Goal: Task Accomplishment & Management: Use online tool/utility

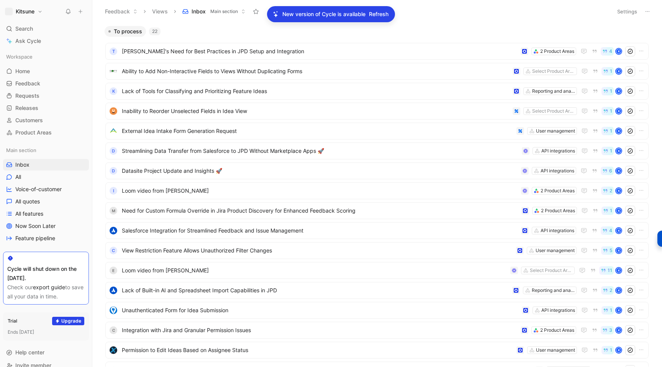
click at [373, 15] on span "Refresh" at bounding box center [379, 14] width 20 height 9
click at [270, 48] on span "[PERSON_NAME]'s Need for Best Practices in JPD Setup and Integration" at bounding box center [320, 51] width 396 height 9
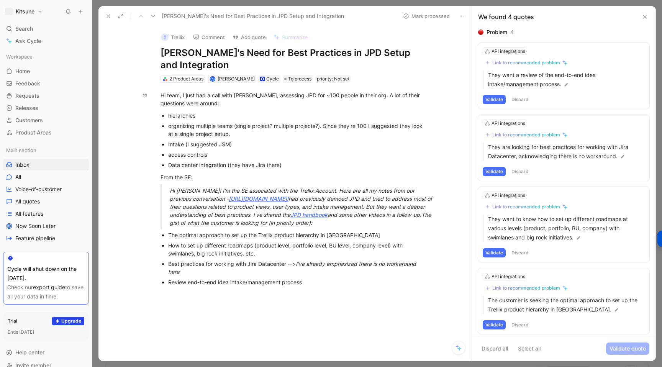
click at [107, 14] on icon at bounding box center [108, 16] width 6 height 6
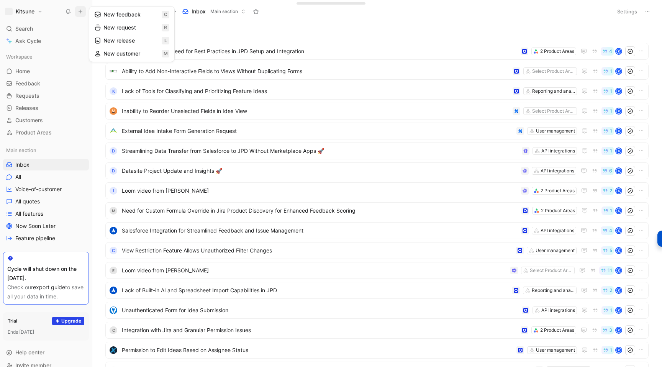
click at [105, 18] on button "New feedback c" at bounding box center [132, 14] width 82 height 13
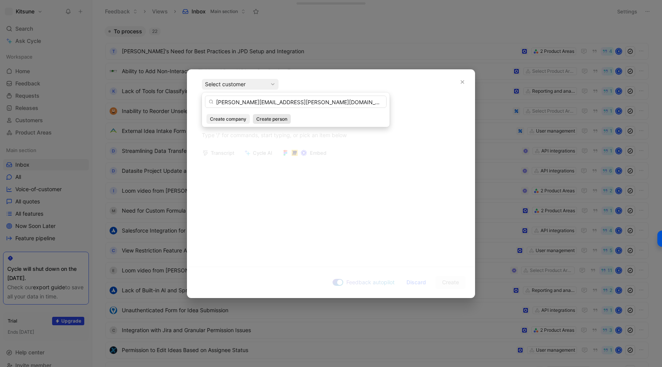
type input "[PERSON_NAME][EMAIL_ADDRESS][PERSON_NAME][DOMAIN_NAME]"
click at [271, 120] on span "Create person" at bounding box center [271, 119] width 31 height 8
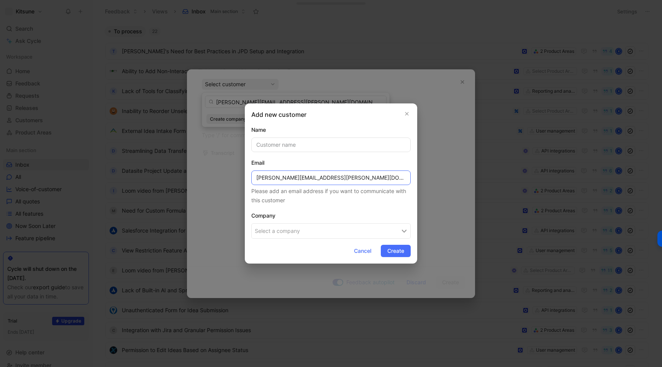
click at [265, 177] on input "[PERSON_NAME][EMAIL_ADDRESS][PERSON_NAME][DOMAIN_NAME]" at bounding box center [330, 178] width 159 height 15
type input "[PERSON_NAME][EMAIL_ADDRESS][PERSON_NAME][DOMAIN_NAME]"
click at [276, 235] on button "Select a company" at bounding box center [330, 230] width 159 height 15
type input "ncino"
click at [294, 264] on div "ncino" at bounding box center [315, 264] width 80 height 9
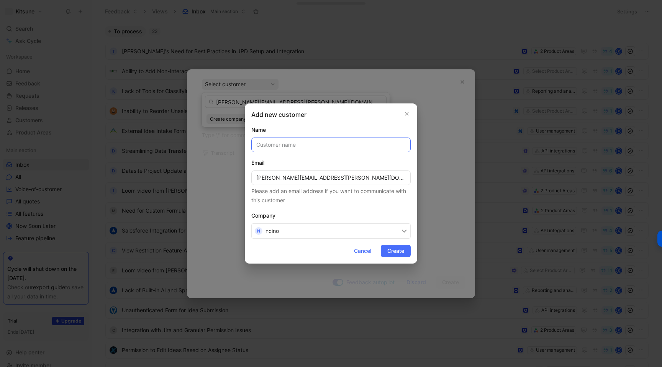
click at [282, 146] on input "text" at bounding box center [330, 145] width 159 height 15
type input "[PERSON_NAME]"
click at [391, 249] on span "Create" at bounding box center [395, 250] width 17 height 9
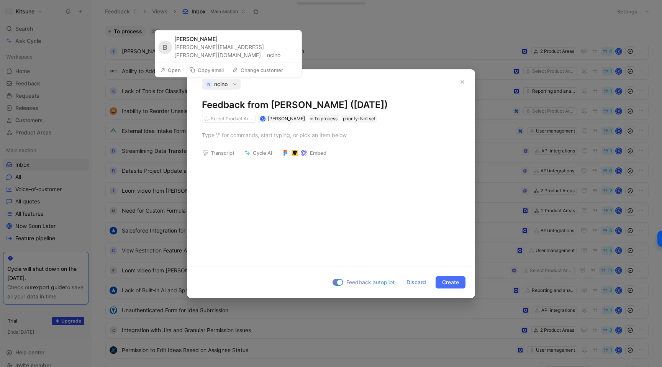
click at [267, 56] on button "ncino" at bounding box center [273, 55] width 13 height 9
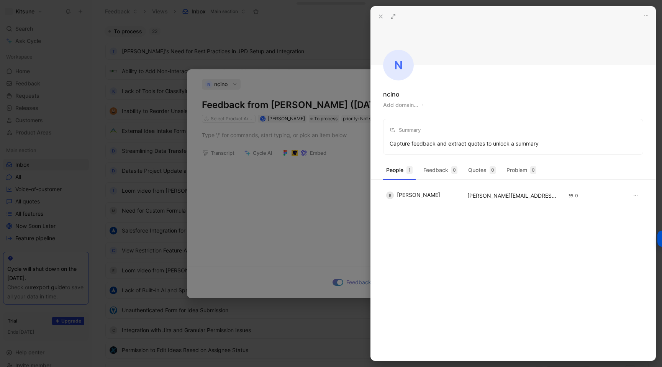
click at [402, 107] on button "Add domain…" at bounding box center [400, 104] width 35 height 9
type input "[DOMAIN_NAME]"
click at [379, 13] on icon at bounding box center [381, 16] width 6 height 6
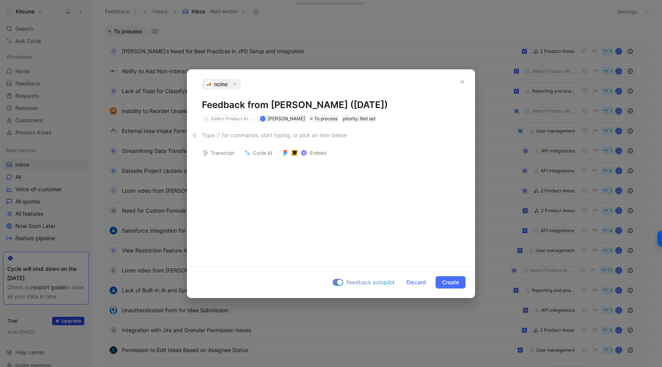
click at [252, 135] on div at bounding box center [331, 135] width 258 height 8
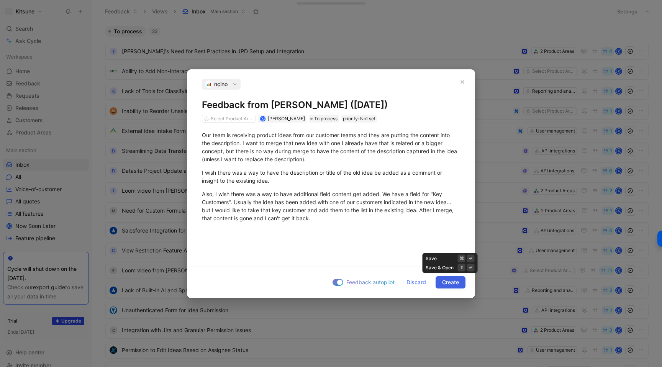
click at [449, 284] on span "Create" at bounding box center [450, 282] width 17 height 9
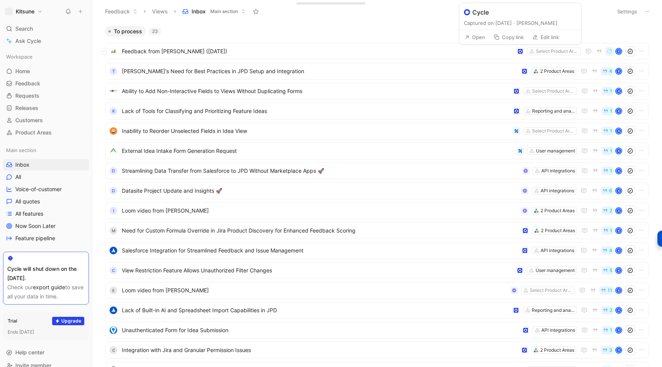
click at [539, 37] on button "Edit link" at bounding box center [546, 37] width 34 height 11
type input "v"
type input "[URL][DOMAIN_NAME]"
click at [25, 11] on h1 "Kitsune" at bounding box center [25, 11] width 19 height 7
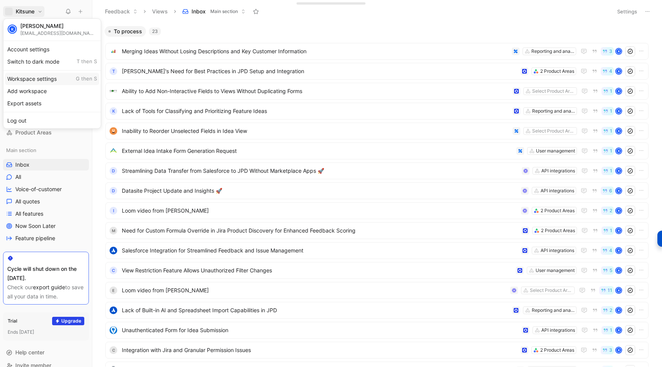
click at [30, 81] on div "Workspace settings G then S" at bounding box center [52, 79] width 94 height 12
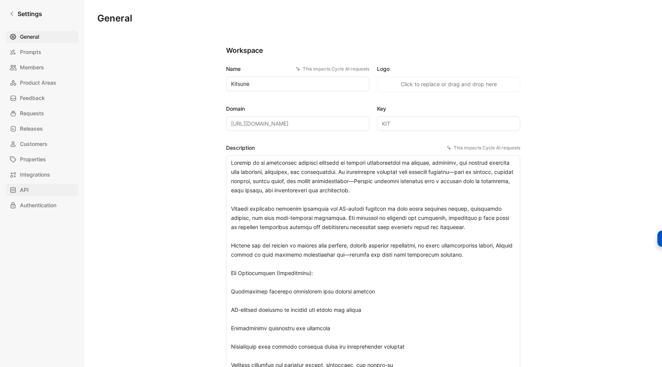
click at [32, 190] on link "API" at bounding box center [42, 190] width 72 height 12
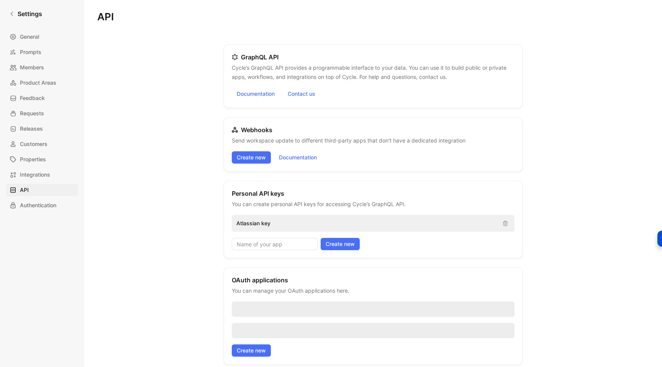
click at [324, 229] on div "Atlassian key" at bounding box center [373, 223] width 283 height 17
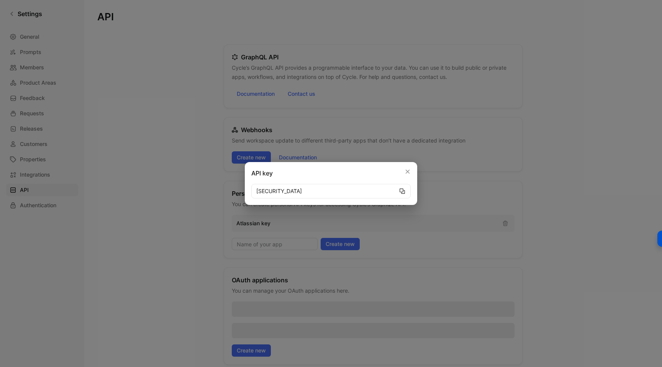
click at [401, 192] on icon "button" at bounding box center [402, 191] width 5 height 5
